Goal: Check status

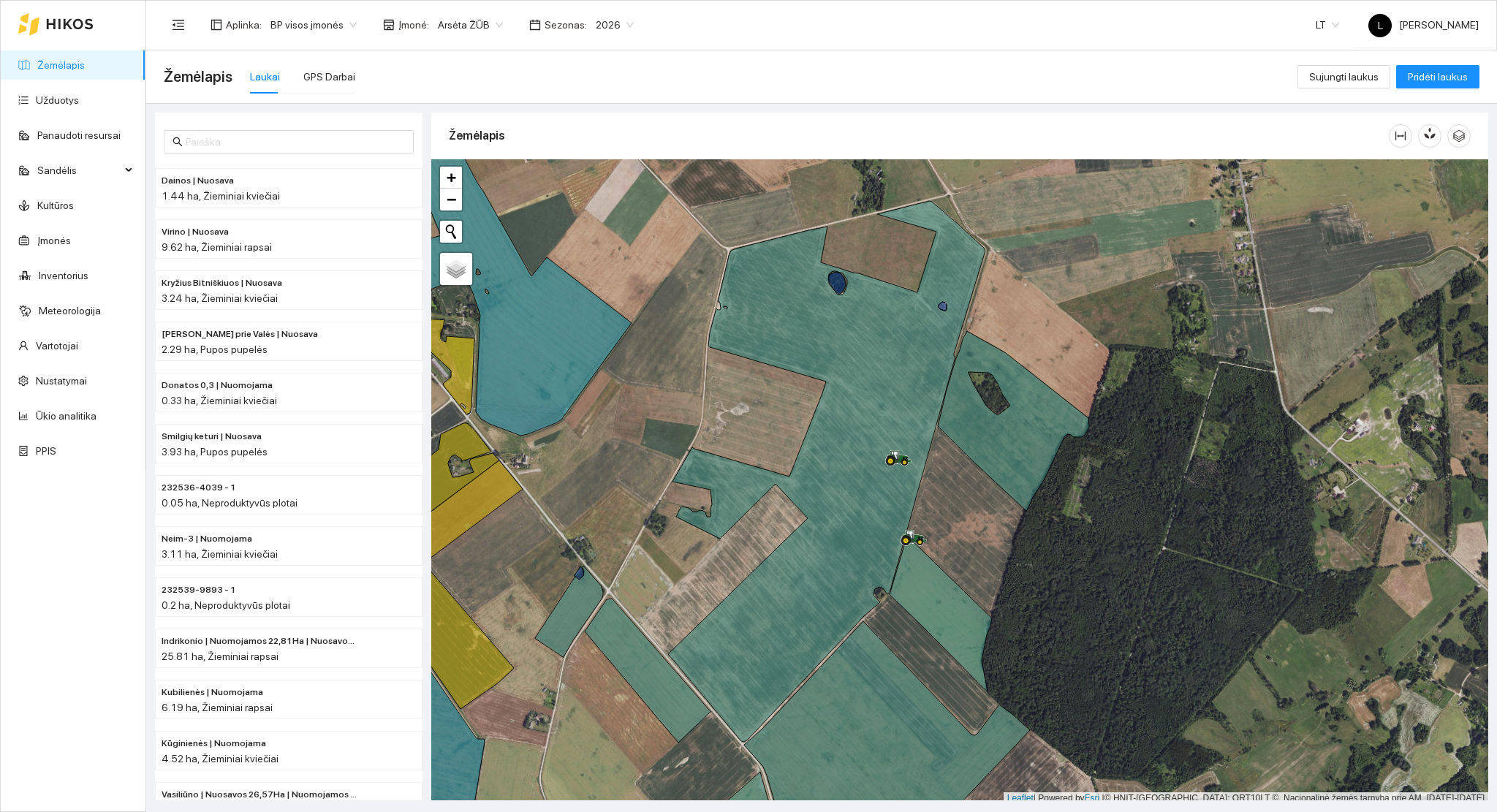
scroll to position [4, 0]
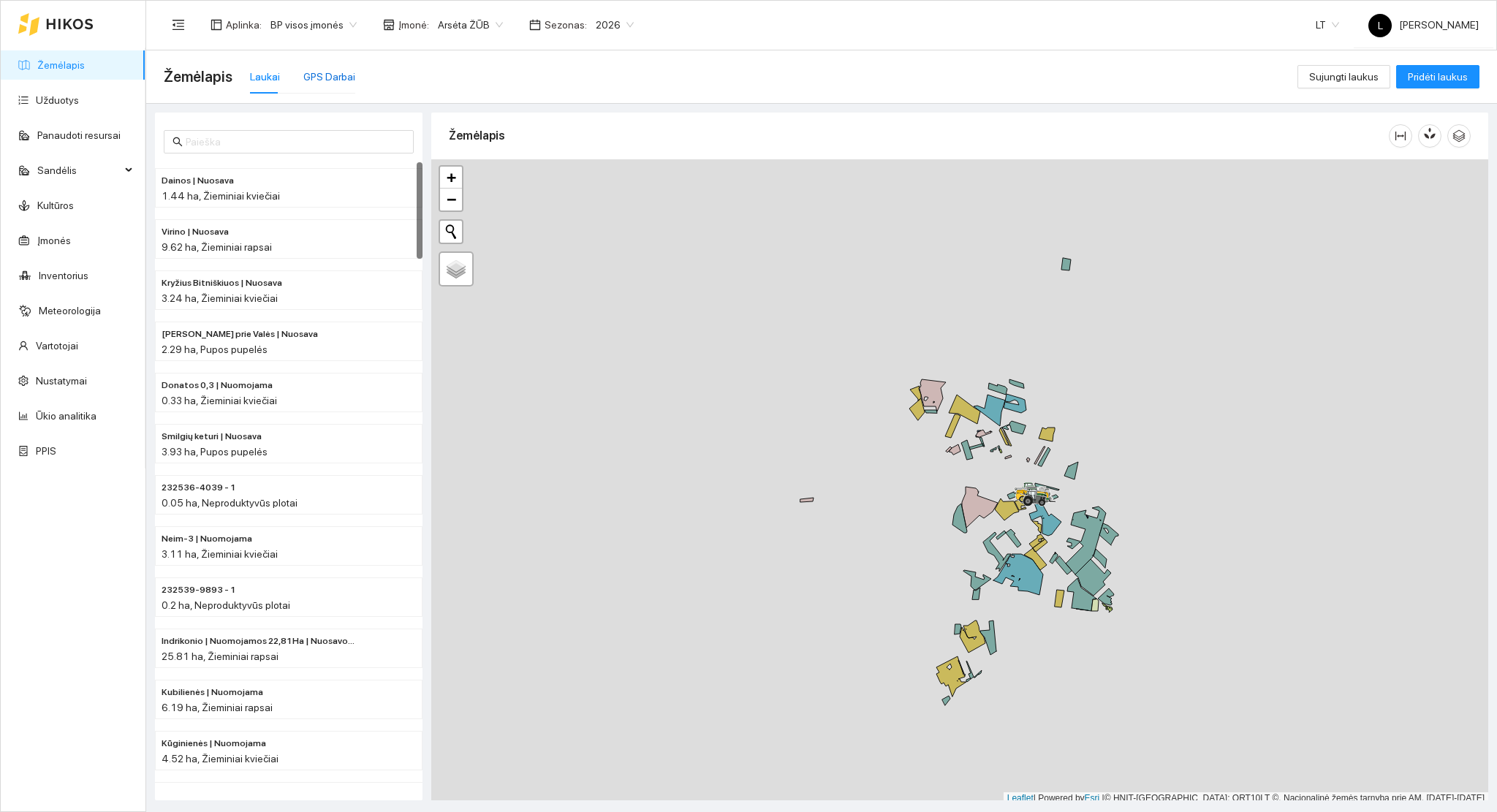
click at [328, 80] on div "GPS Darbai" at bounding box center [329, 76] width 52 height 16
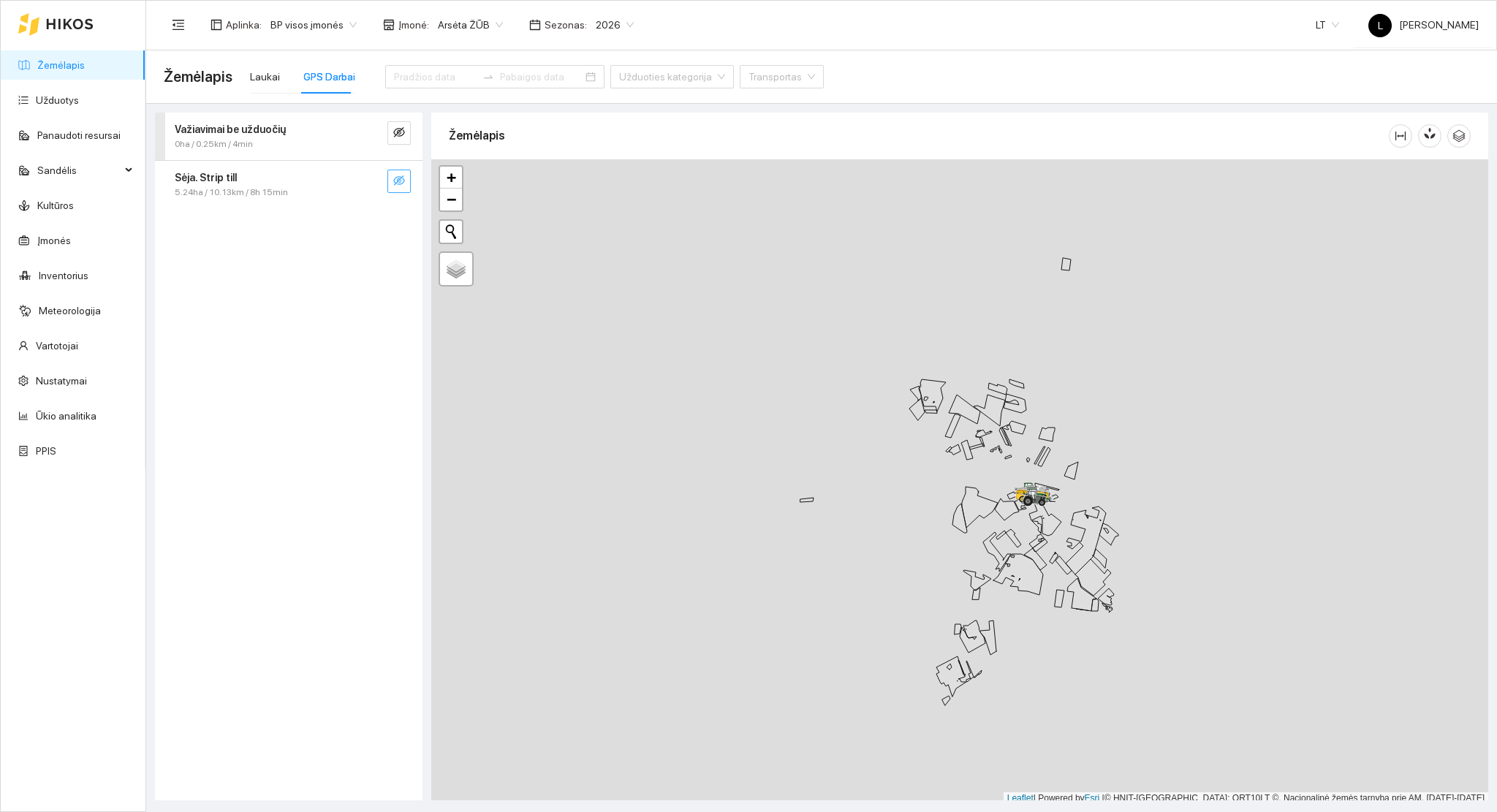
click at [400, 181] on icon "eye-invisible" at bounding box center [399, 180] width 12 height 12
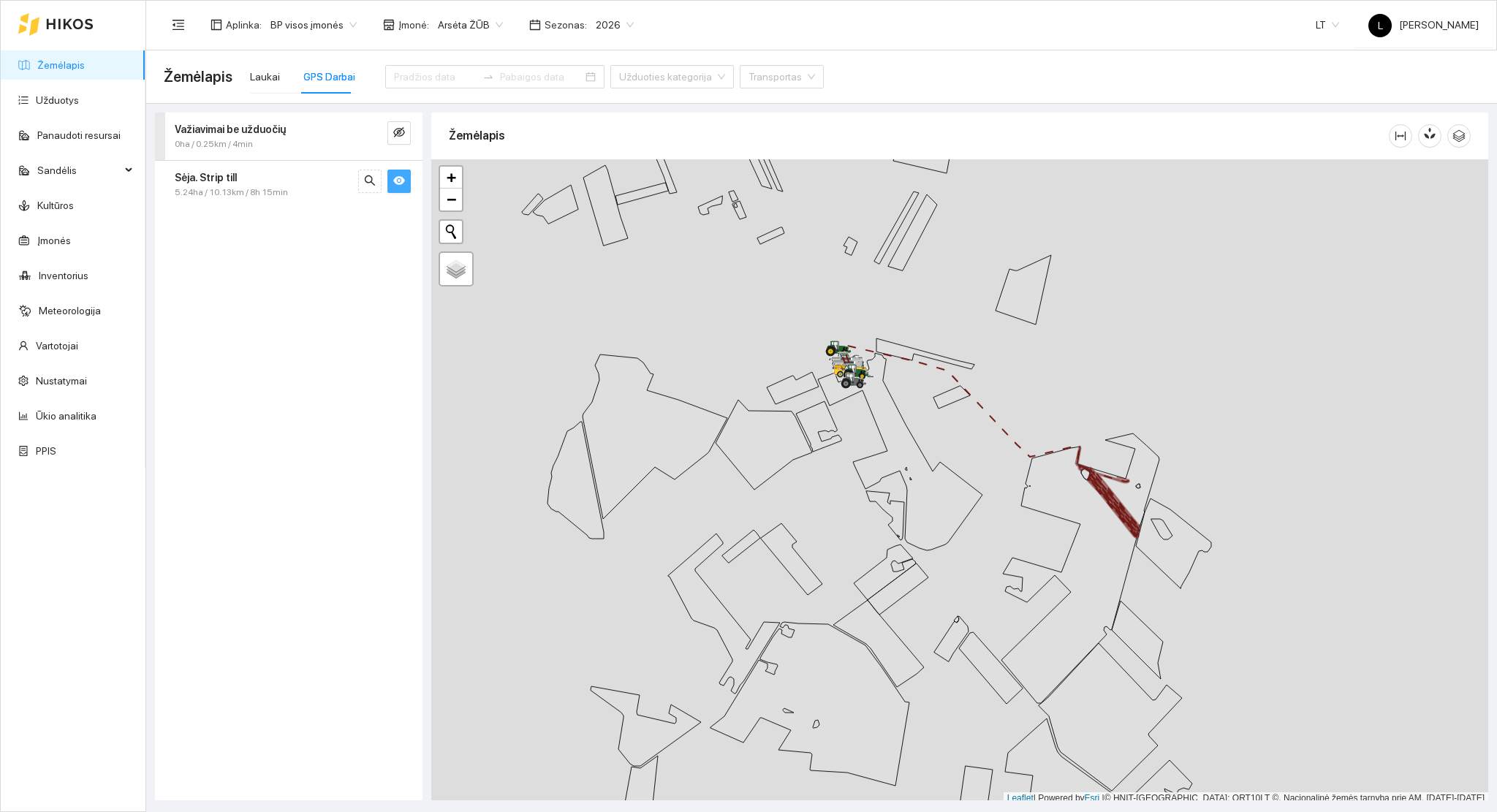
scroll to position [4, 0]
drag, startPoint x: 1210, startPoint y: 540, endPoint x: 381, endPoint y: 262, distance: 874.4
click at [1076, 473] on icon at bounding box center [1108, 488] width 65 height 91
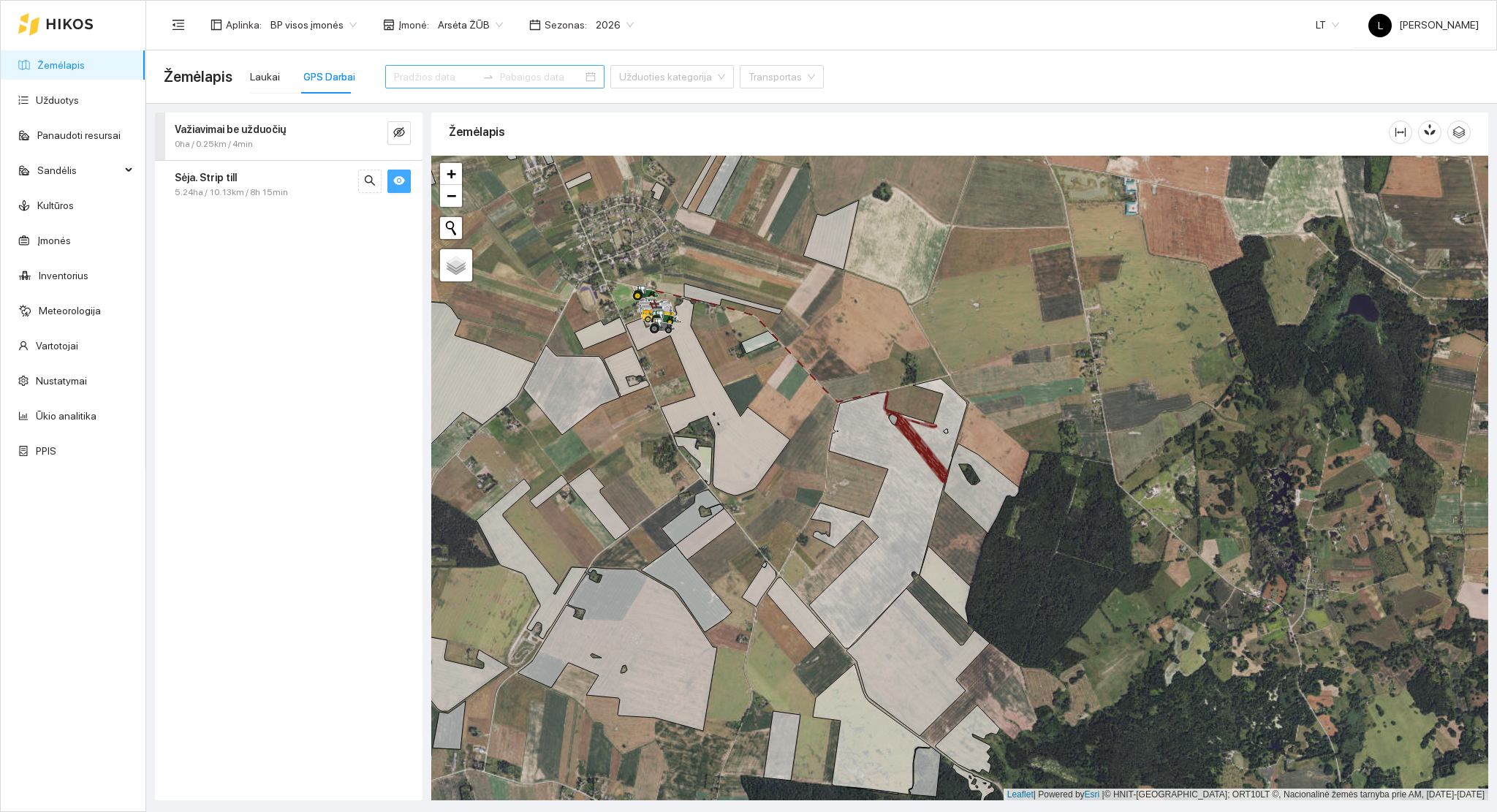
click at [426, 77] on input at bounding box center [435, 76] width 83 height 16
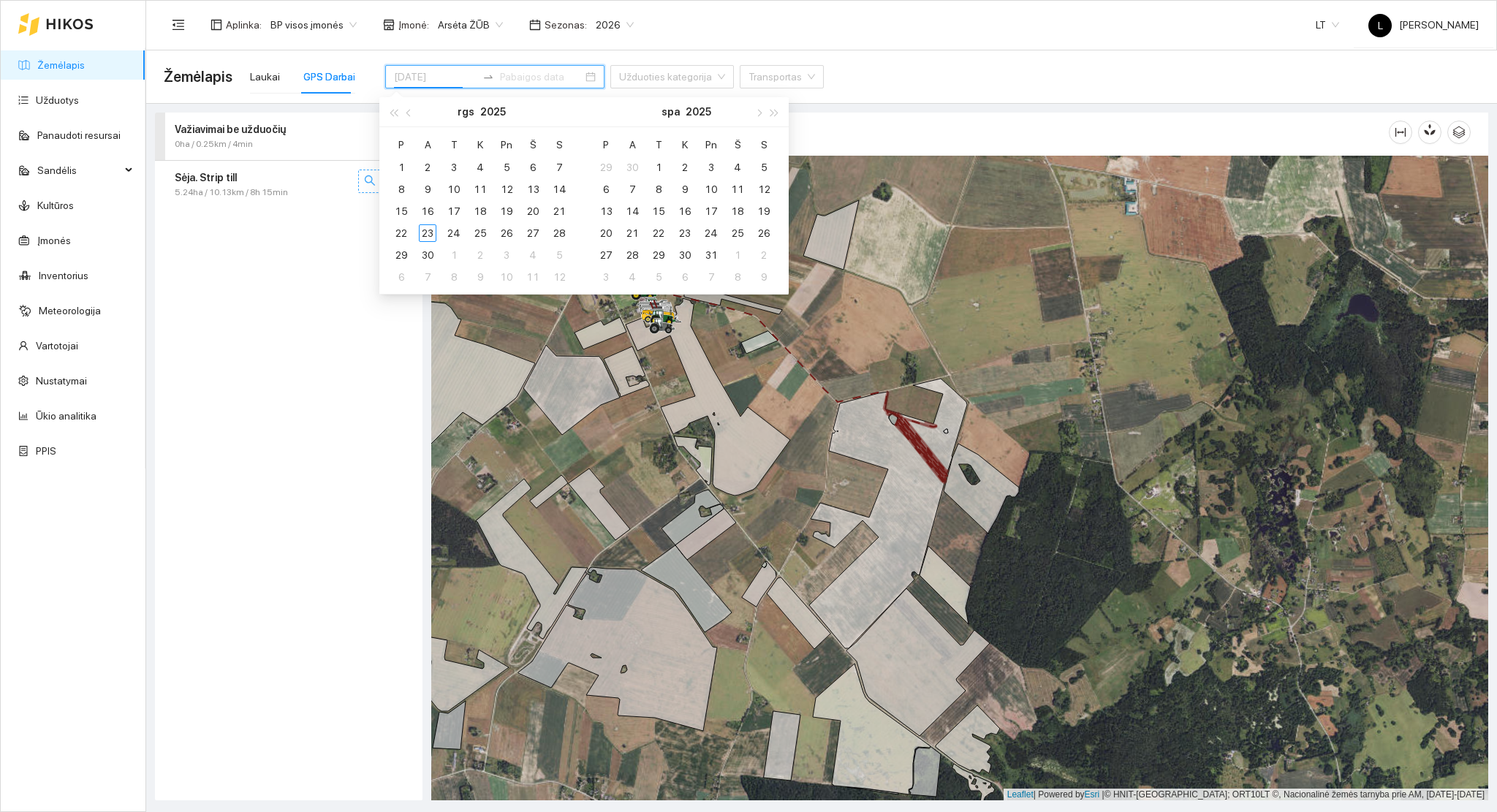
type input "2025-09-09"
click at [57, 103] on link "Užduotys" at bounding box center [57, 100] width 43 height 12
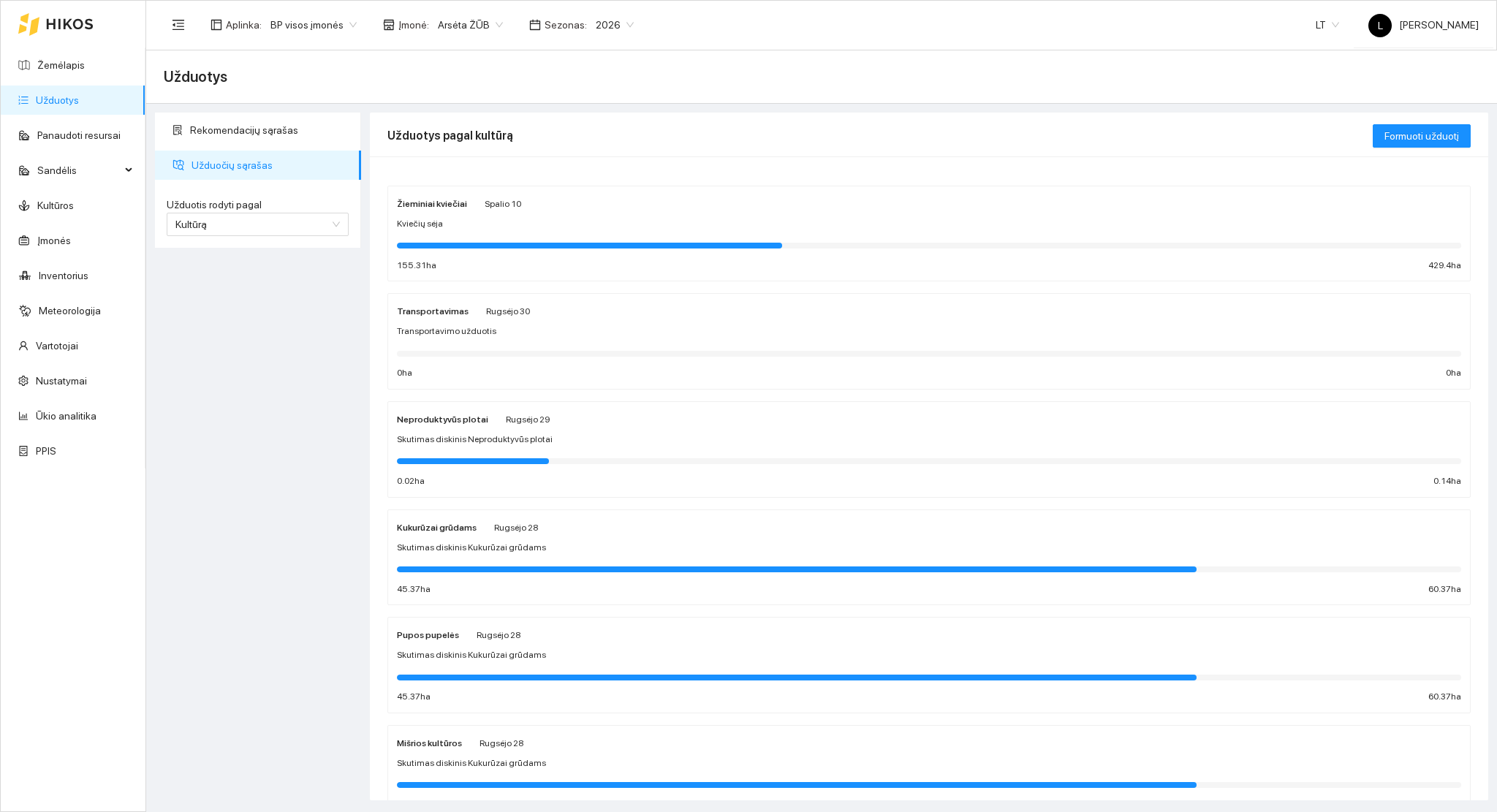
click at [504, 223] on div "Kviečių sėja" at bounding box center [929, 224] width 1064 height 14
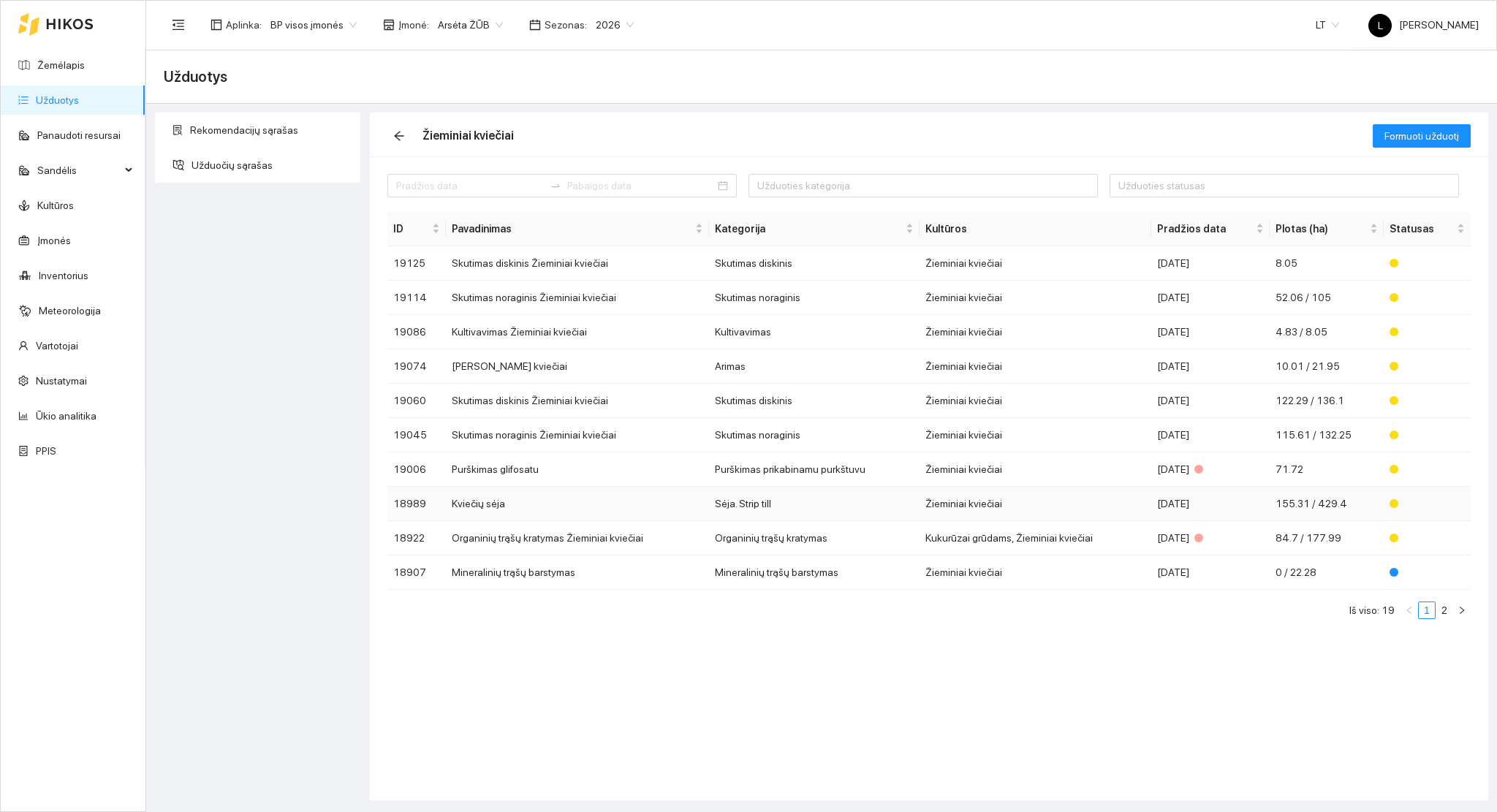
click at [850, 509] on td "Sėja. Strip till" at bounding box center [814, 504] width 210 height 34
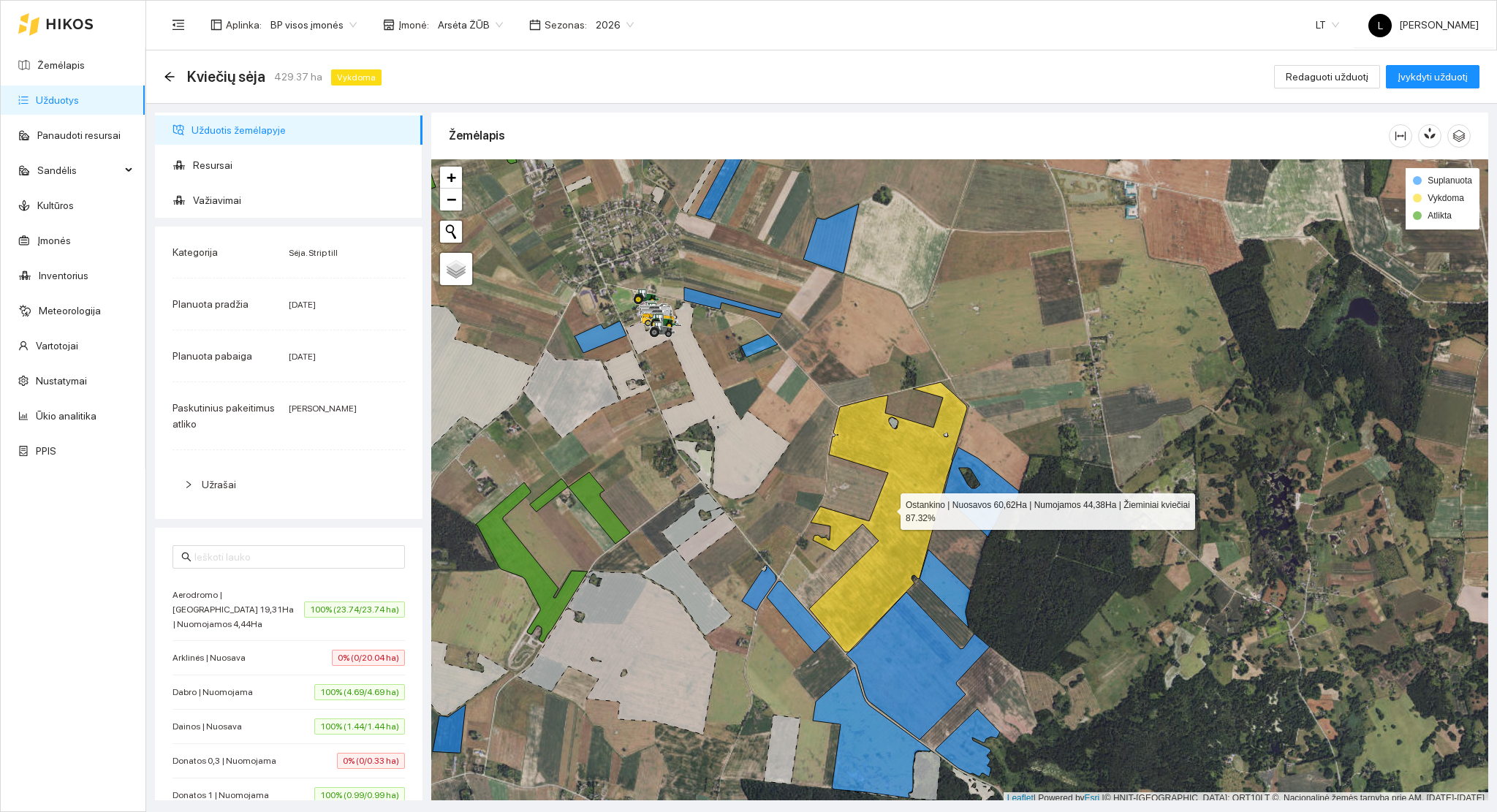
click at [895, 487] on icon at bounding box center [888, 517] width 158 height 269
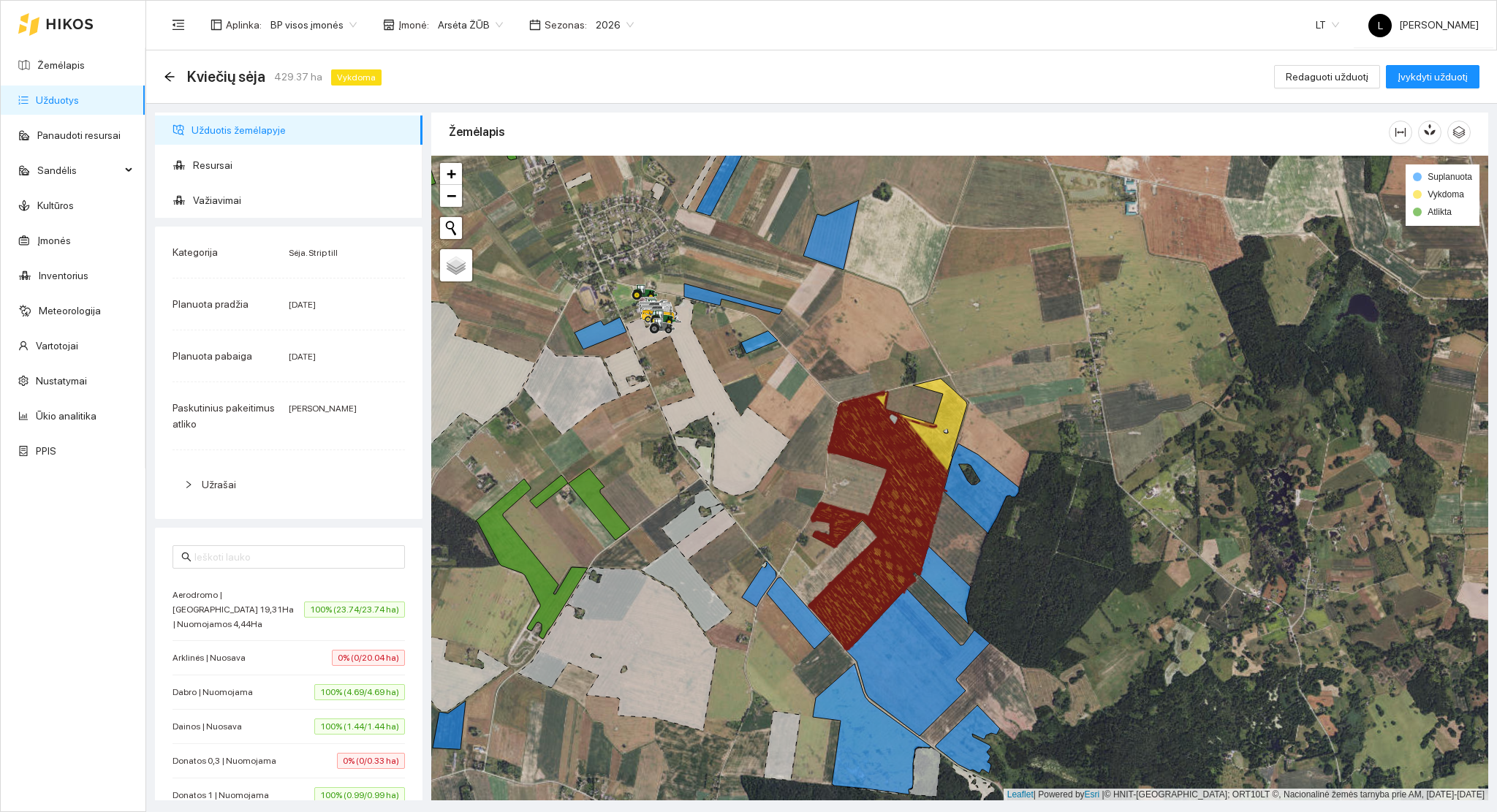
click at [905, 495] on icon at bounding box center [886, 473] width 97 height 134
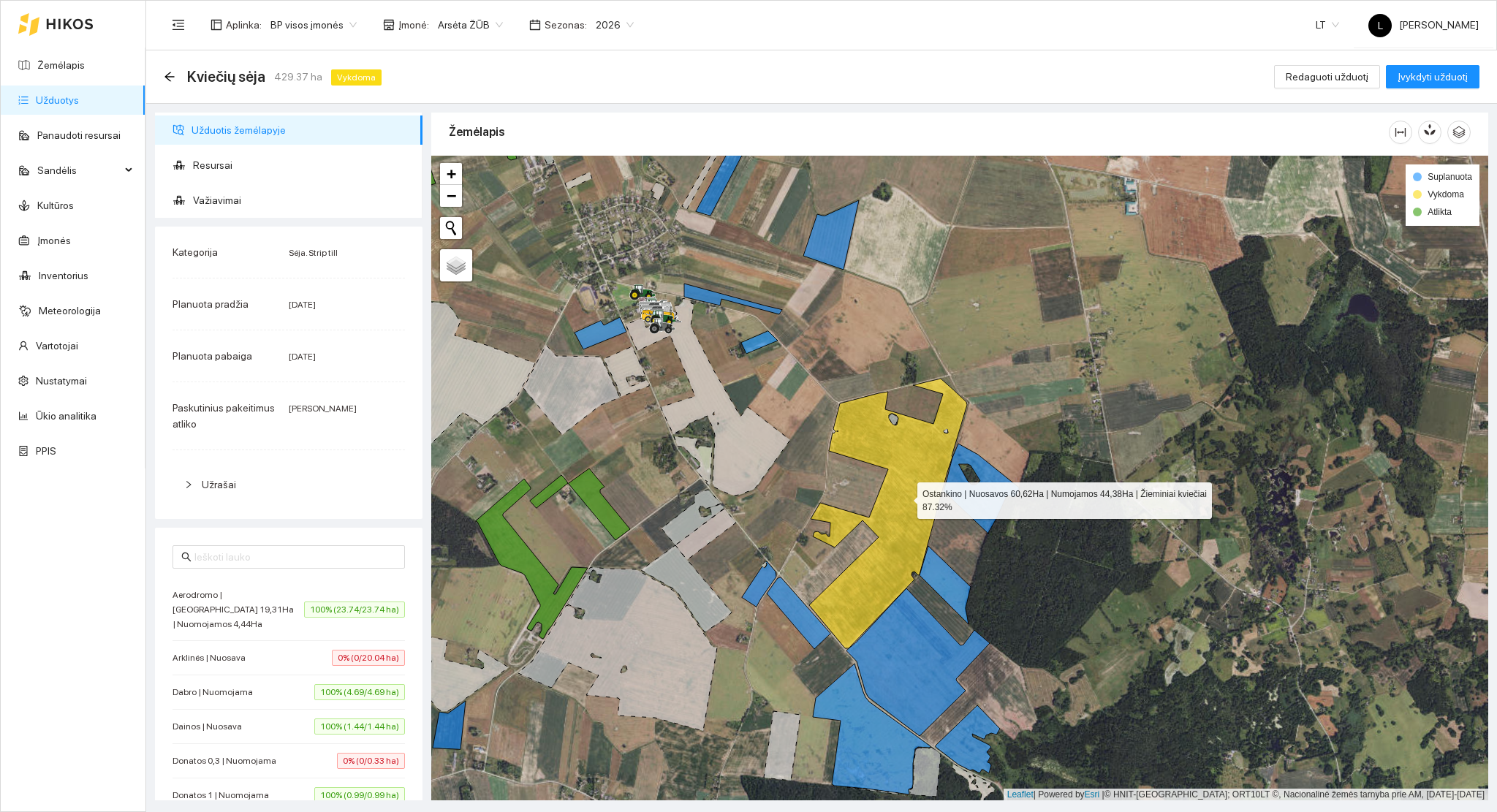
click at [904, 497] on icon at bounding box center [888, 513] width 158 height 269
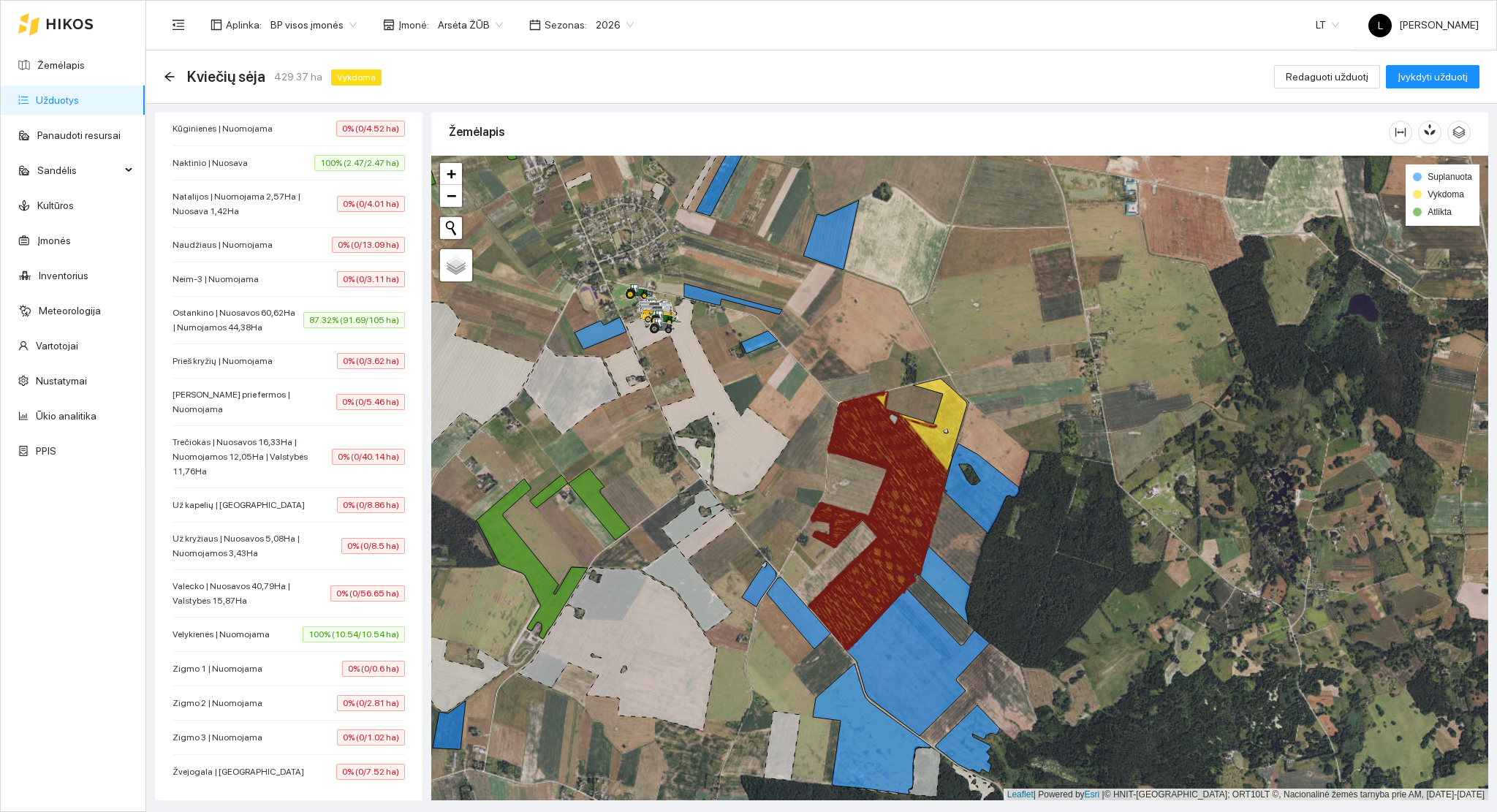
scroll to position [1067, 0]
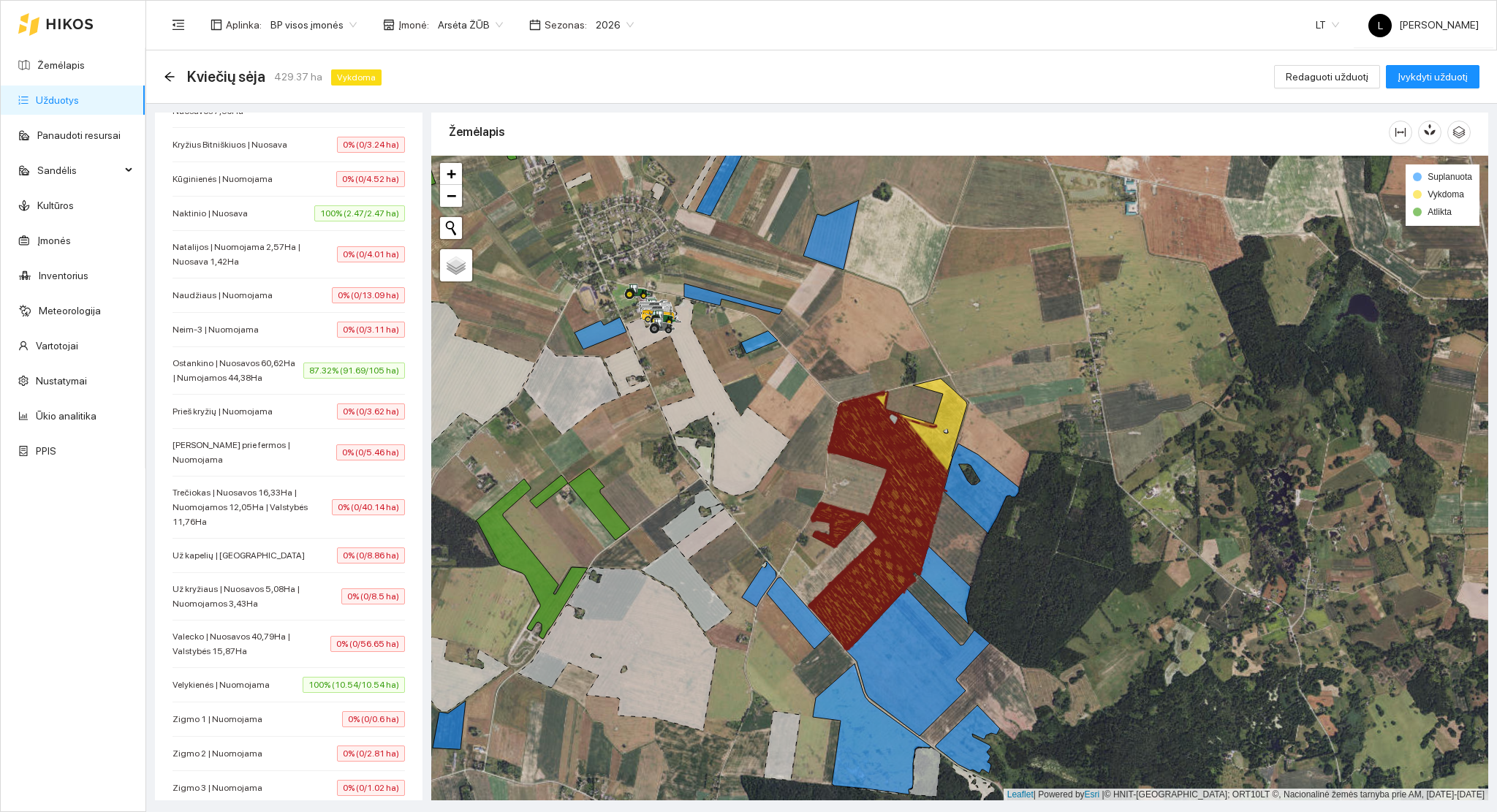
click at [248, 385] on span "Ostankino | Nuosavos 60,62Ha | Numojamos 44,38Ha" at bounding box center [238, 371] width 131 height 30
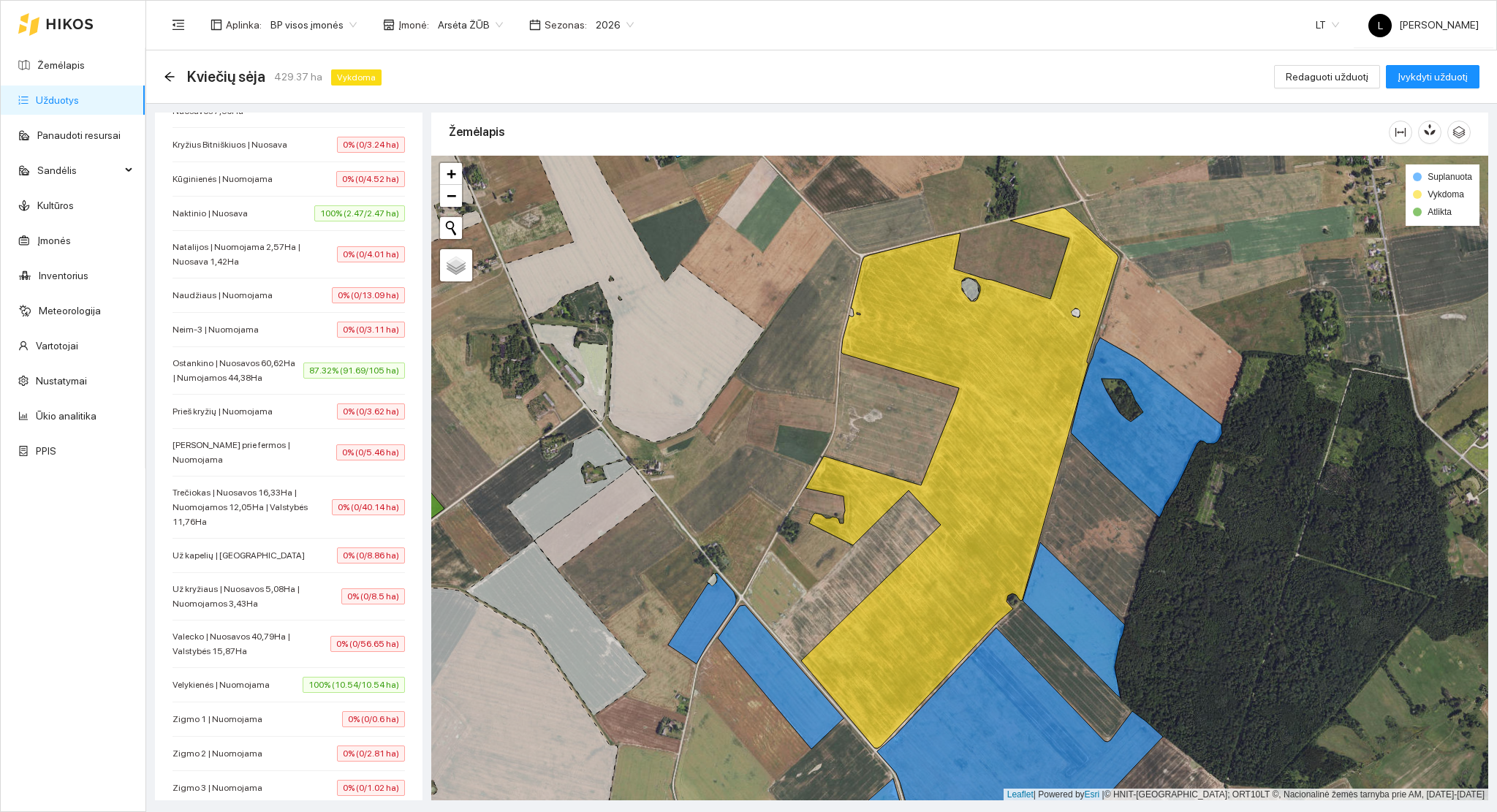
click at [305, 385] on div "Ostankino | Nuosavos 60,62Ha | Numojamos 44,38Ha 87.32% (91.69/105 ha)" at bounding box center [288, 371] width 232 height 30
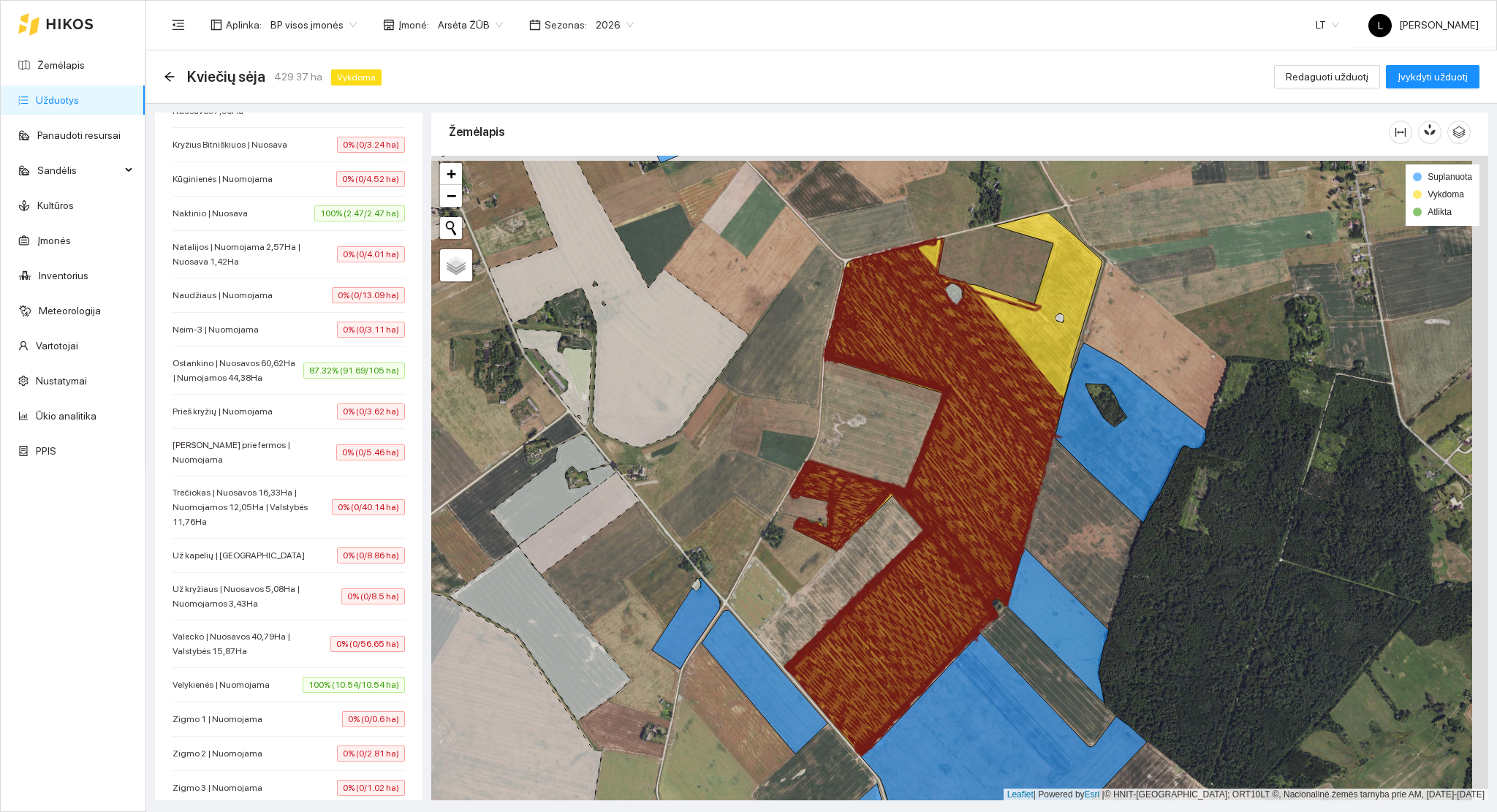
drag, startPoint x: 1010, startPoint y: 491, endPoint x: 973, endPoint y: 540, distance: 61.4
click at [973, 540] on icon at bounding box center [976, 487] width 111 height 163
